Goal: Transaction & Acquisition: Obtain resource

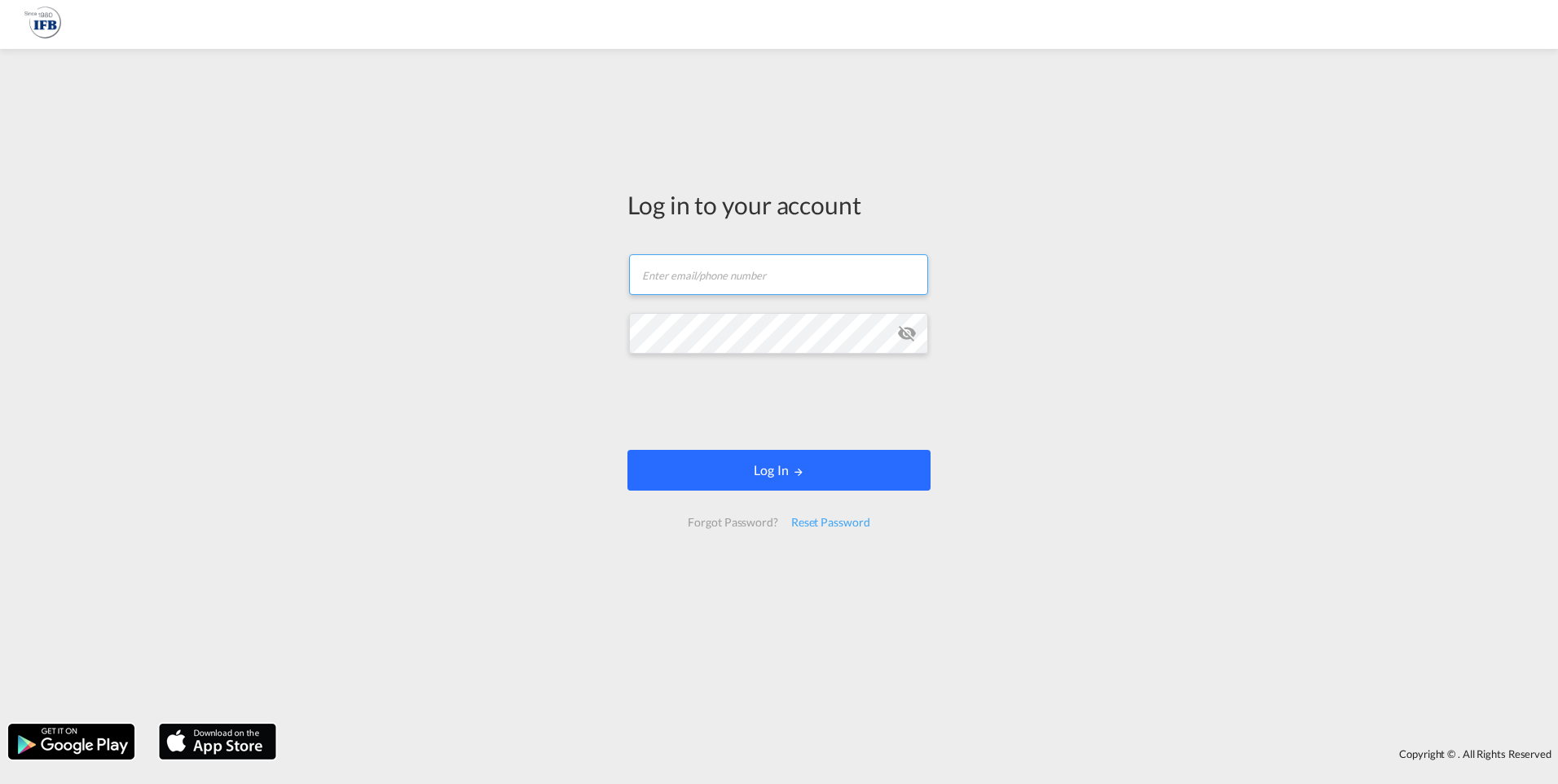
type input "[EMAIL_ADDRESS][DOMAIN_NAME]"
click at [736, 477] on button "Log In" at bounding box center [779, 470] width 303 height 41
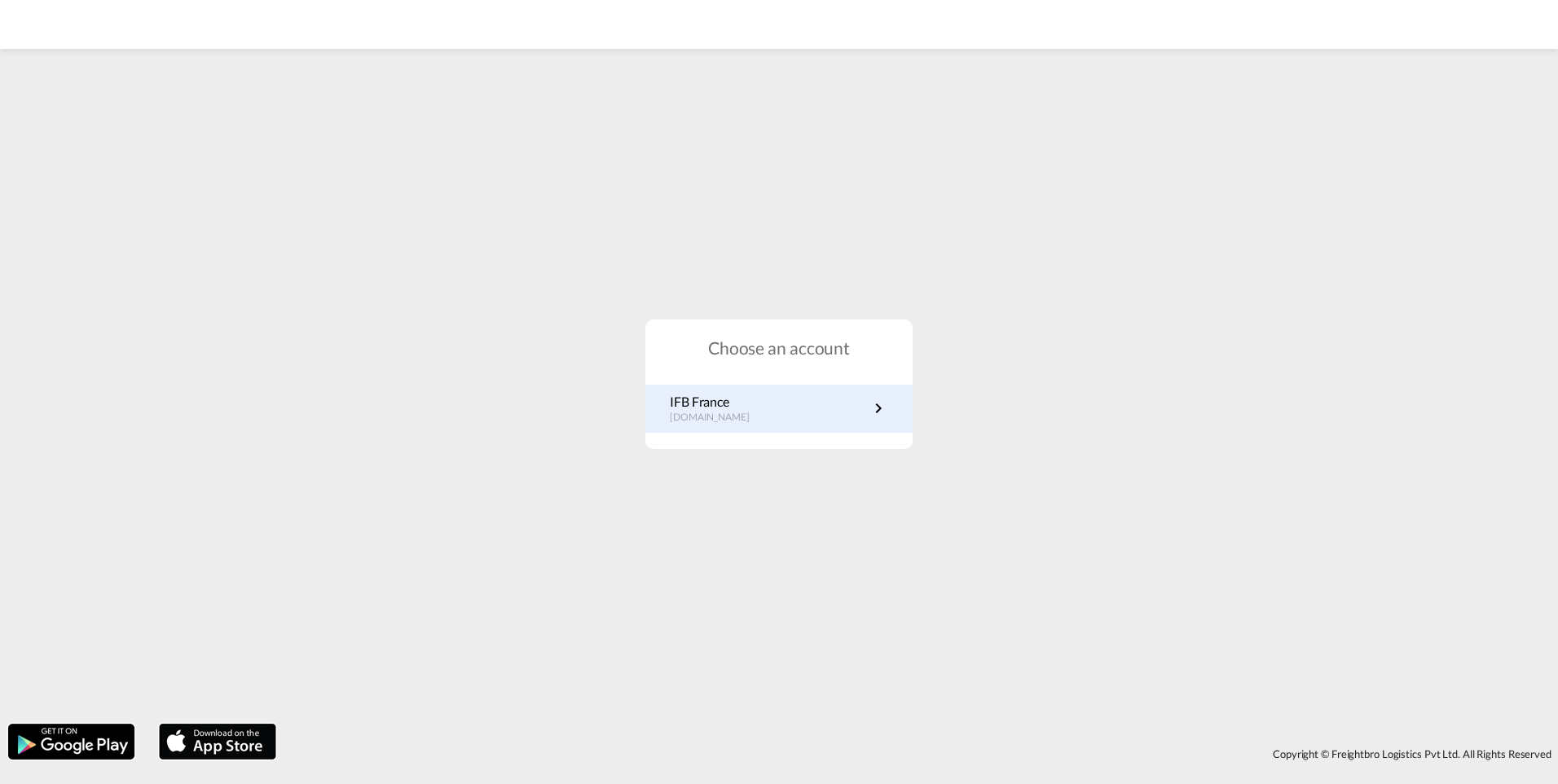
click at [722, 397] on p "IFB France" at bounding box center [717, 401] width 96 height 18
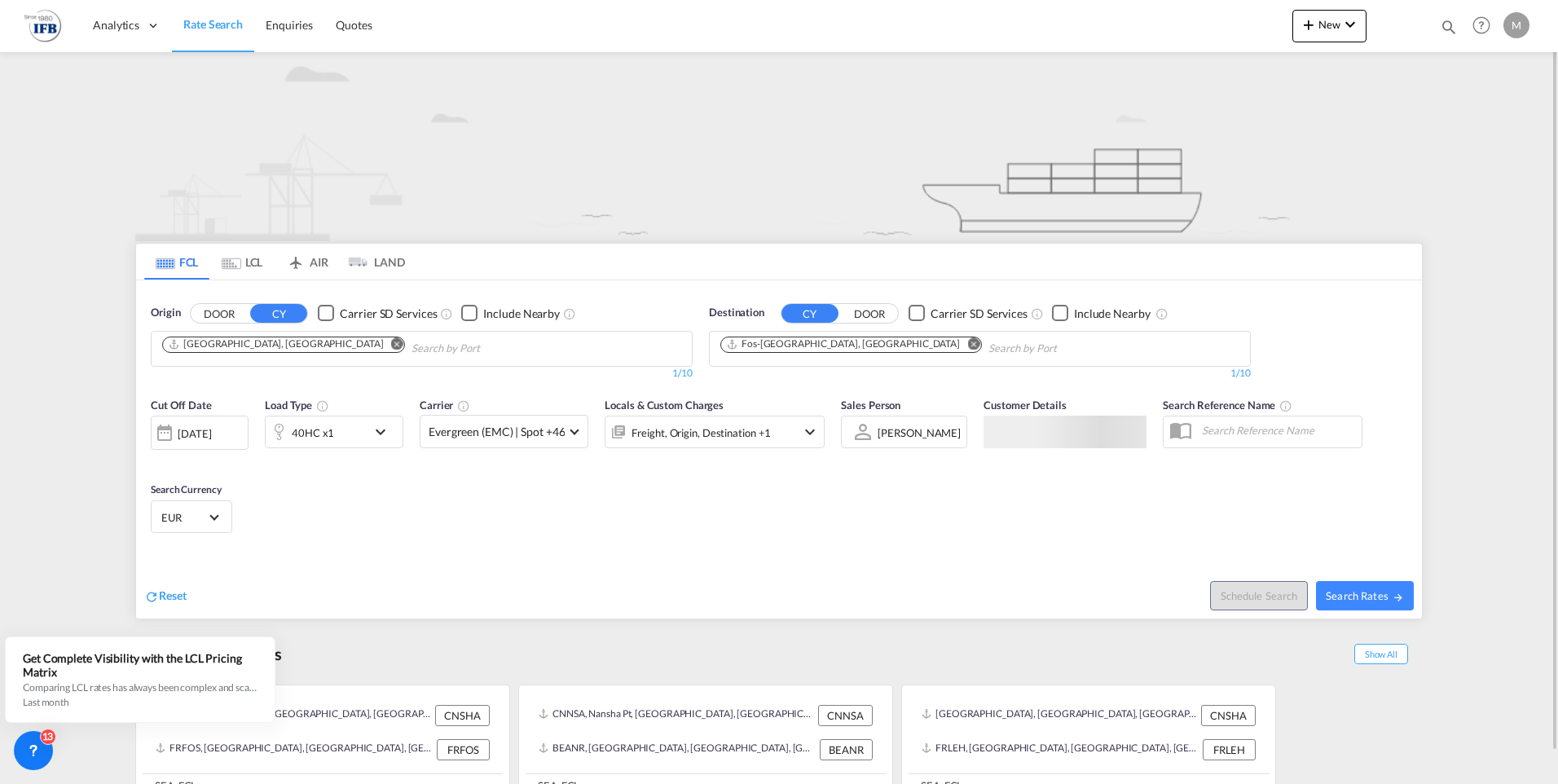
click at [411, 348] on input "Chips input." at bounding box center [488, 349] width 154 height 26
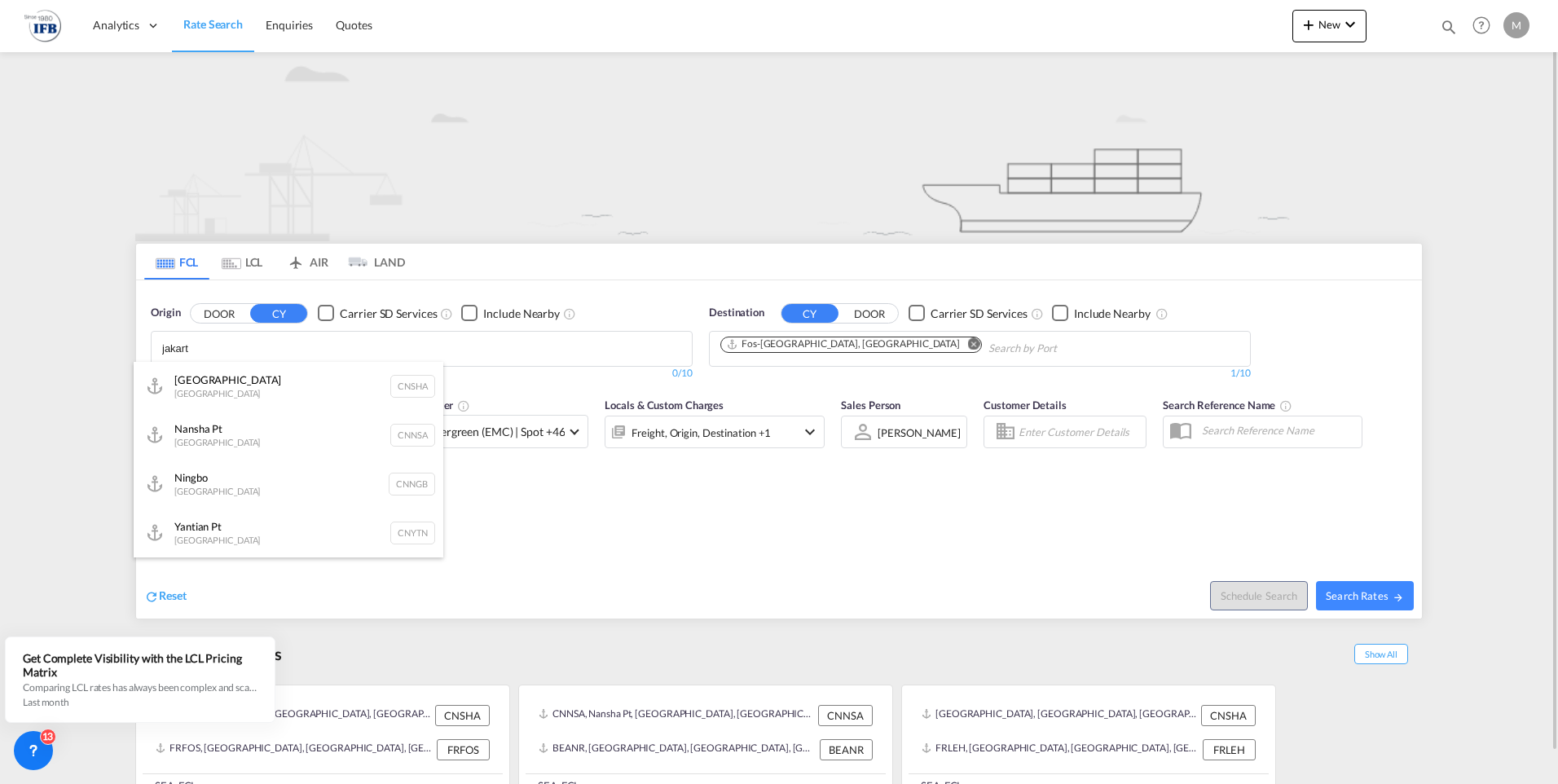
type input "jakart"
click at [240, 352] on body "Analytics Reports Rate Search Enquiries Quotes Analytics Reports" at bounding box center [779, 392] width 1558 height 784
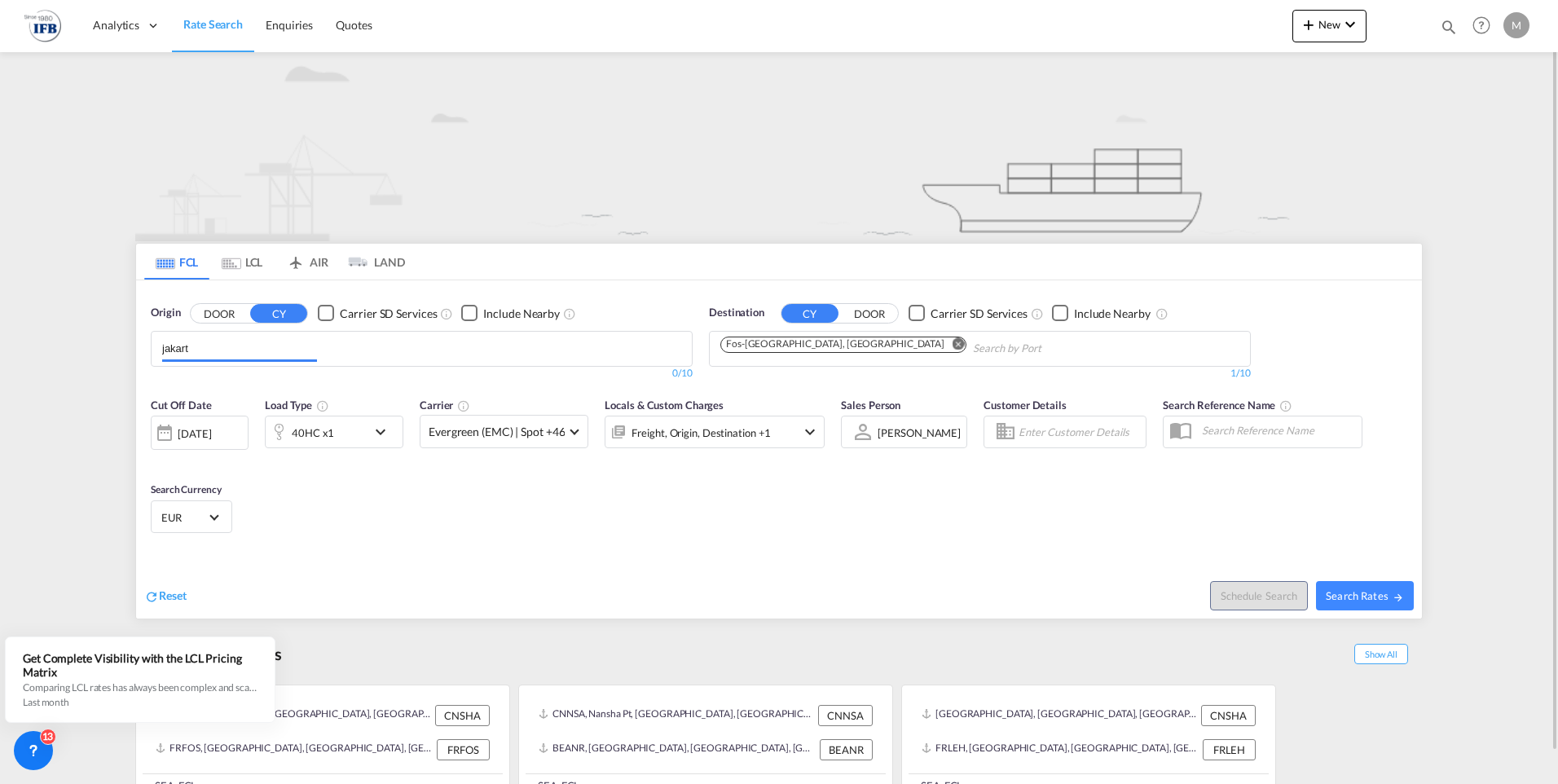
type input "a"
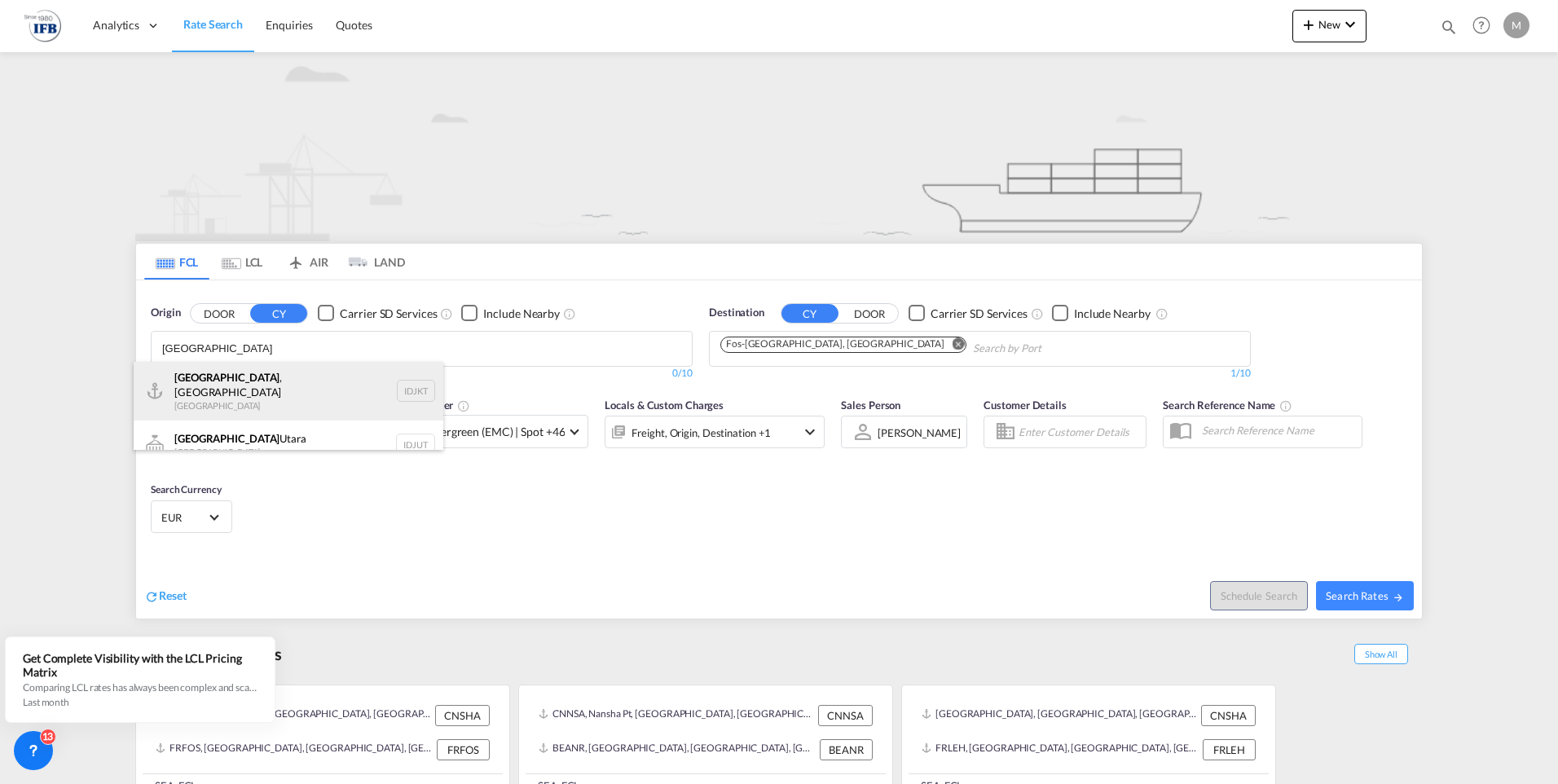
type input "[GEOGRAPHIC_DATA]"
click at [263, 389] on div "[GEOGRAPHIC_DATA] , [GEOGRAPHIC_DATA] [GEOGRAPHIC_DATA] IDJKT" at bounding box center [288, 391] width 310 height 59
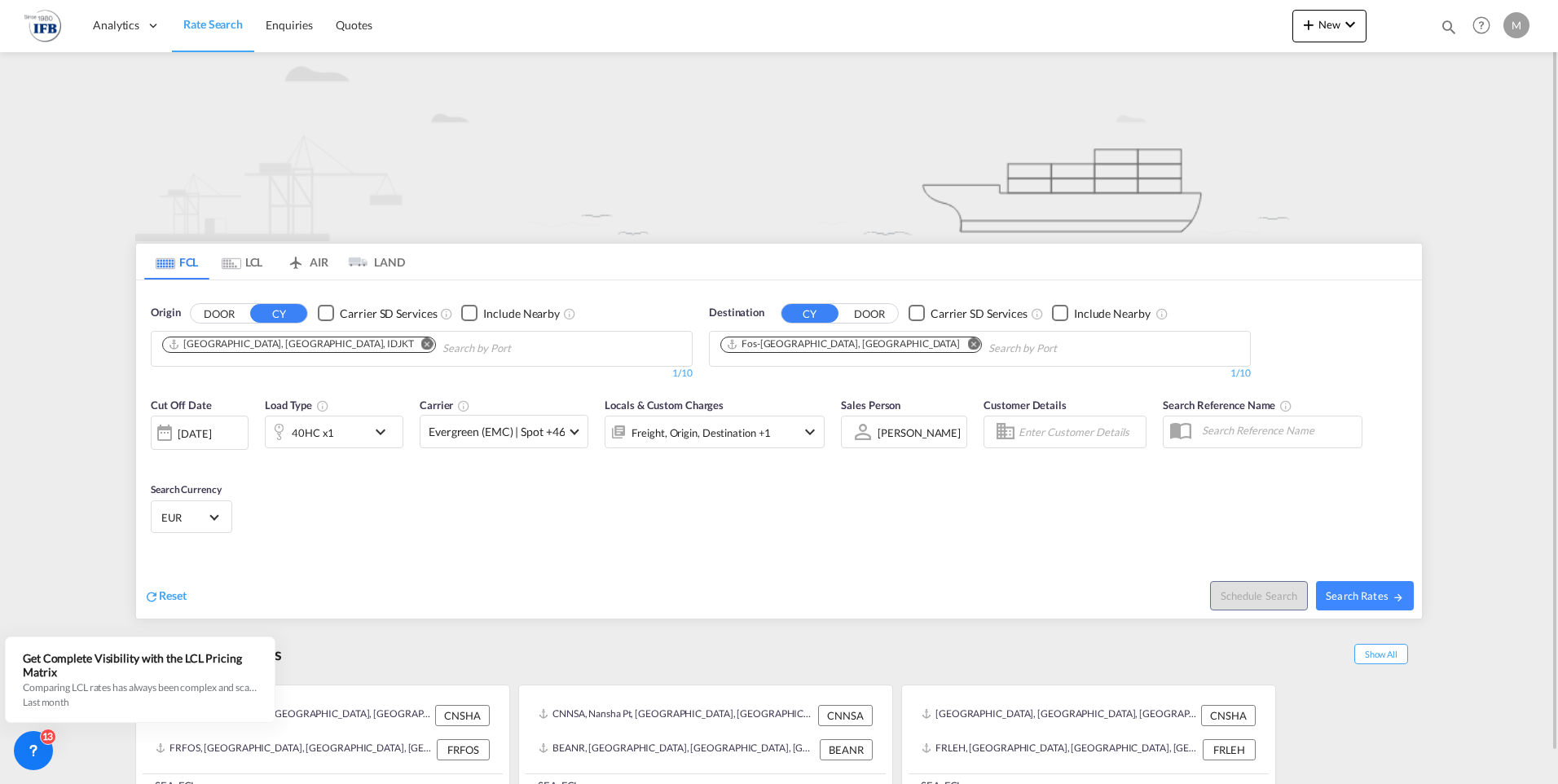
click at [389, 432] on md-icon "icon-chevron-down" at bounding box center [385, 432] width 28 height 20
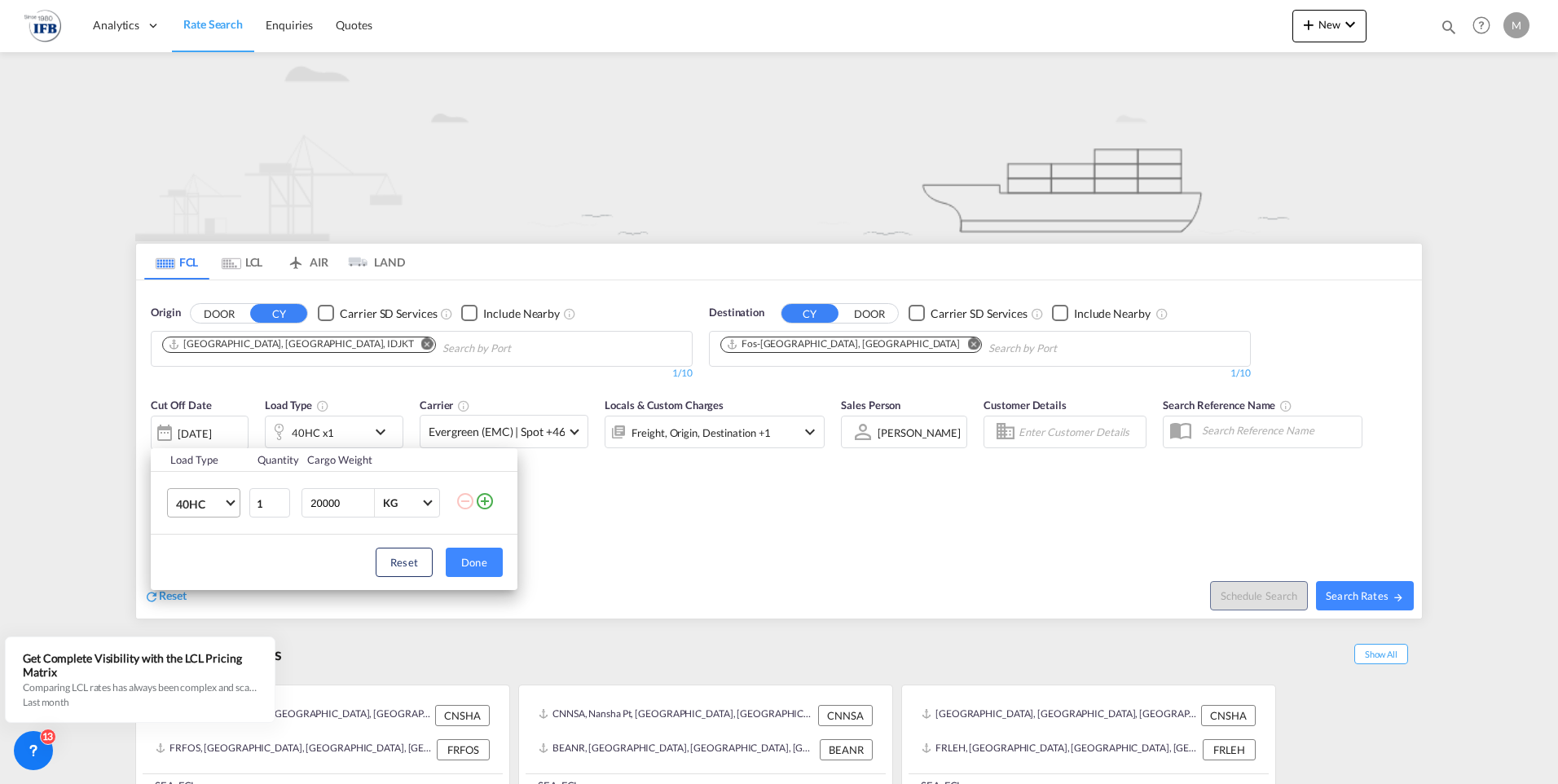
click at [227, 501] on span "Choose: \a40HC" at bounding box center [231, 501] width 9 height 9
click at [217, 418] on md-option "20GP" at bounding box center [218, 425] width 111 height 39
click at [484, 565] on button "Done" at bounding box center [473, 563] width 57 height 30
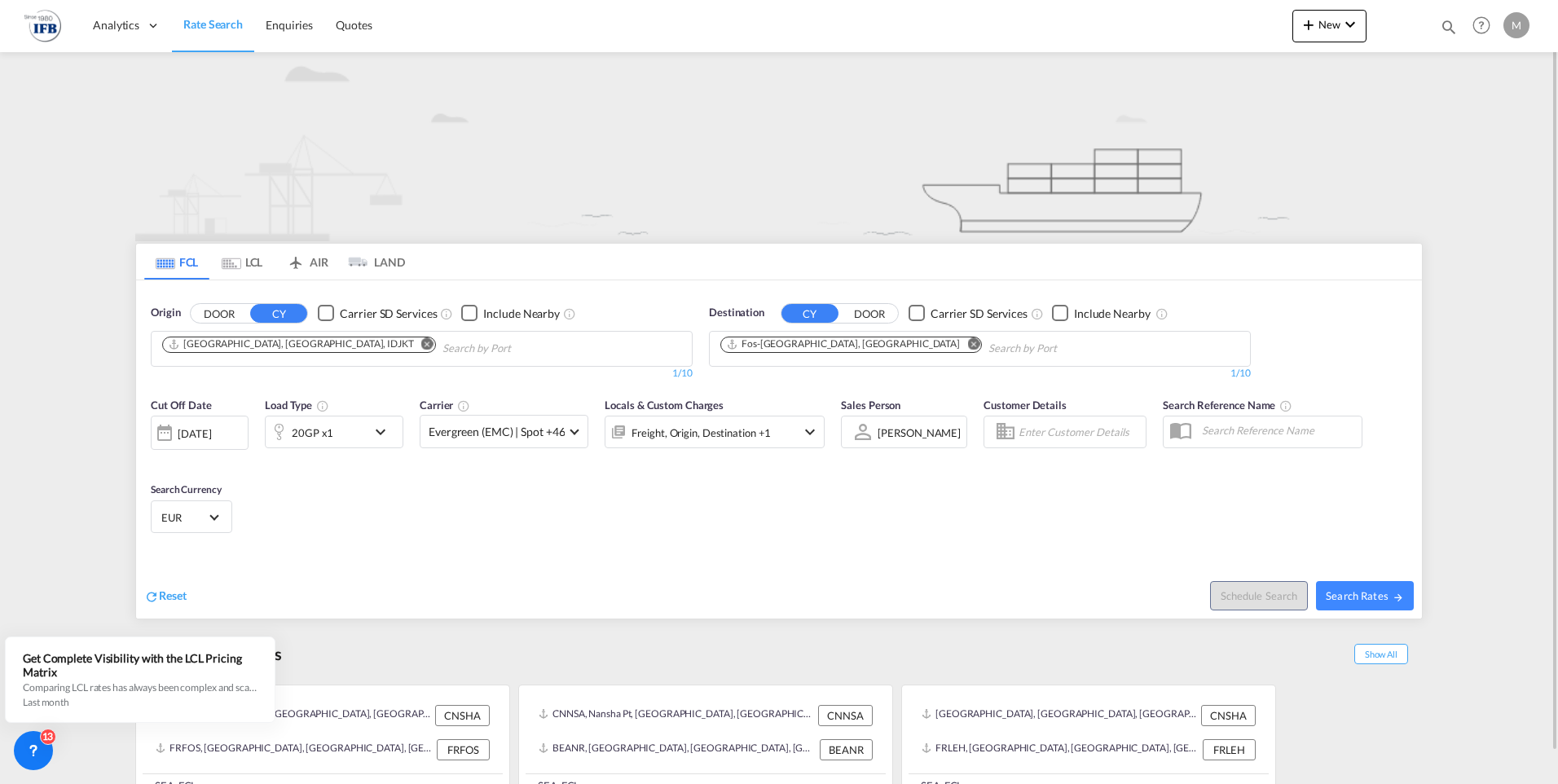
click at [211, 436] on div "[DATE]" at bounding box center [194, 433] width 33 height 15
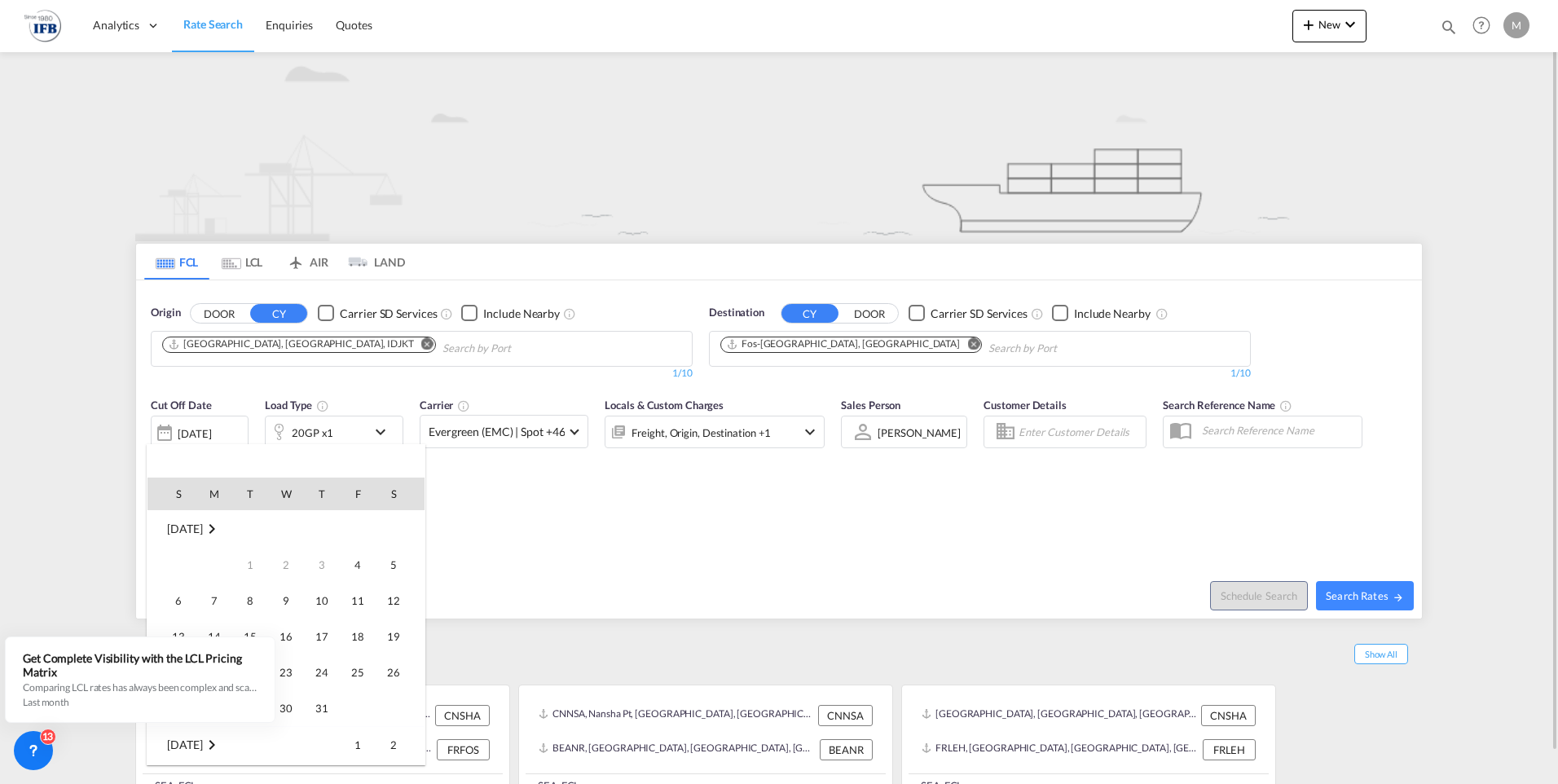
scroll to position [647, 0]
click at [292, 603] on span "15" at bounding box center [286, 600] width 33 height 33
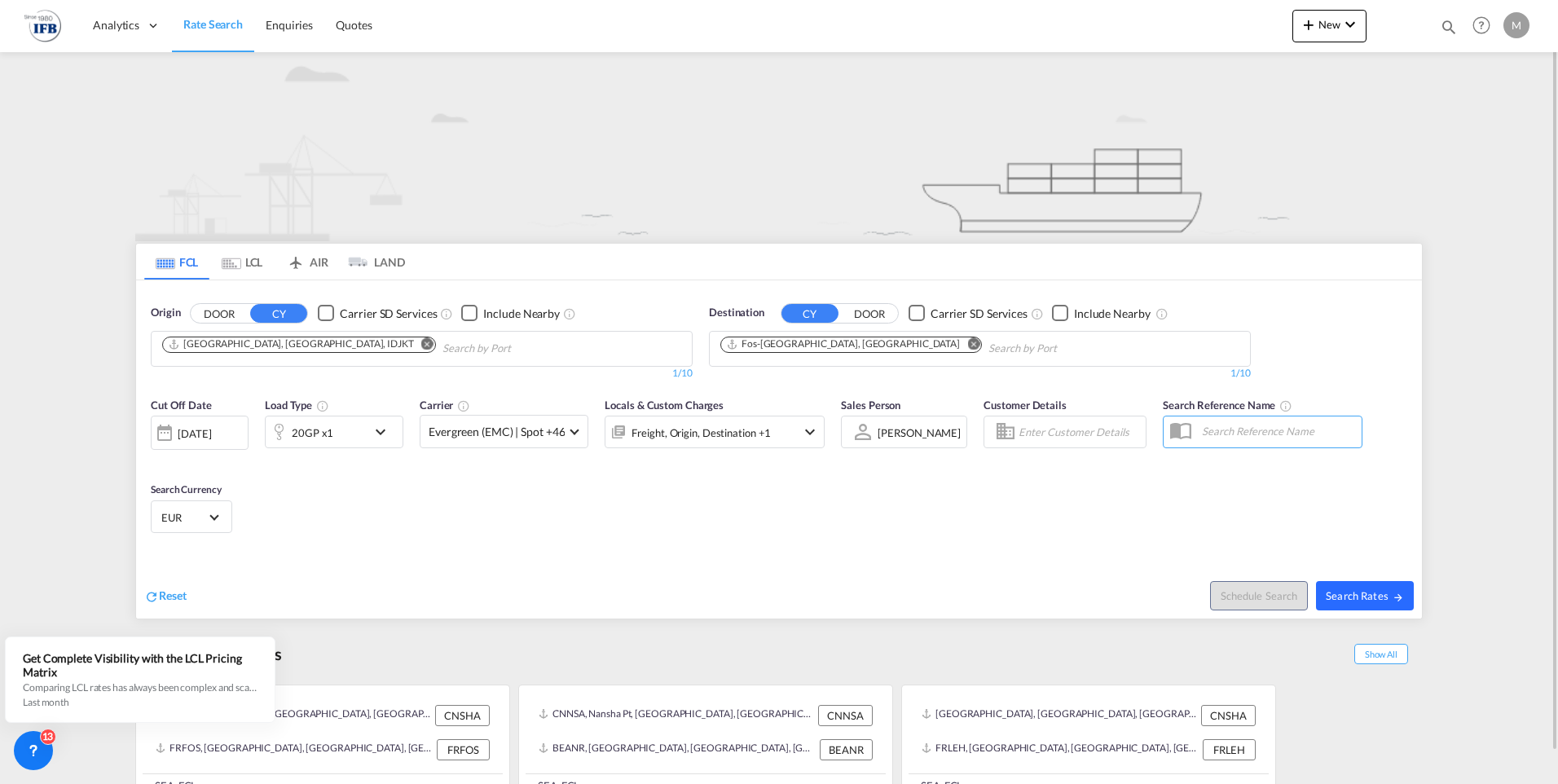
click at [1388, 602] on button "Search Rates" at bounding box center [1365, 595] width 98 height 30
type input "IDJKT to FRFOS / [DATE]"
